Goal: Task Accomplishment & Management: Manage account settings

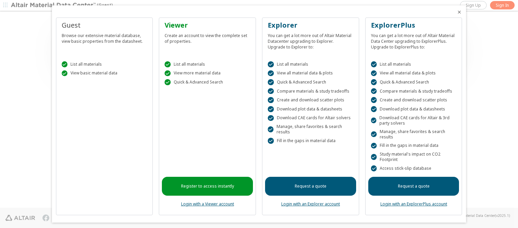
click at [457, 12] on icon "Close" at bounding box center [459, 11] width 5 height 5
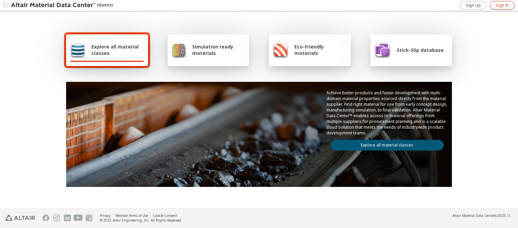
click at [502, 5] on span "Sign In" at bounding box center [502, 5] width 13 height 5
click at [54, 5] on img at bounding box center [54, 5] width 86 height 7
click at [115, 50] on span "Explore all material classes" at bounding box center [117, 50] width 53 height 13
click at [385, 144] on link "Explore all material classes" at bounding box center [387, 145] width 113 height 11
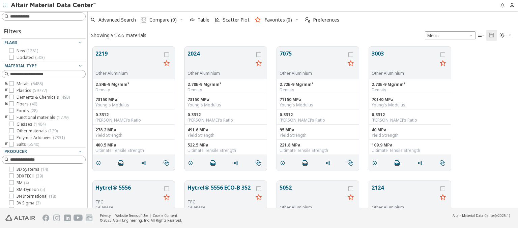
scroll to position [161, 425]
click at [320, 20] on span "Preferences" at bounding box center [326, 20] width 26 height 5
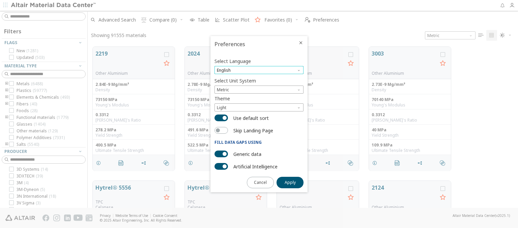
click at [259, 70] on span "English" at bounding box center [259, 70] width 89 height 8
click at [259, 87] on span "Deutsch" at bounding box center [259, 87] width 84 height 5
click at [290, 182] on span "Apply" at bounding box center [290, 182] width 11 height 5
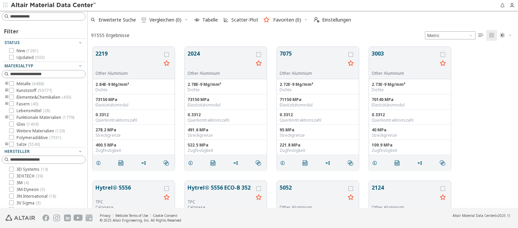
click at [54, 5] on img at bounding box center [54, 5] width 86 height 7
